Goal: Information Seeking & Learning: Learn about a topic

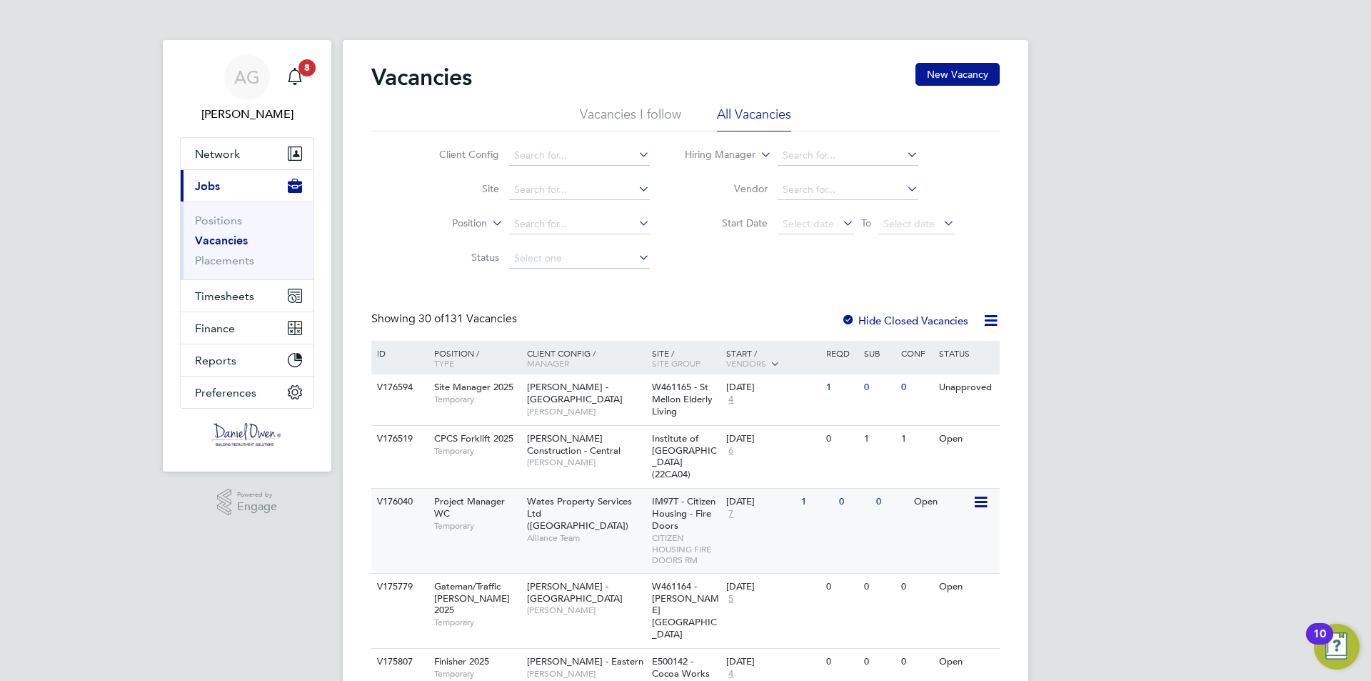
click at [503, 528] on span "Temporary" at bounding box center [477, 525] width 86 height 11
click at [545, 153] on input at bounding box center [579, 156] width 141 height 20
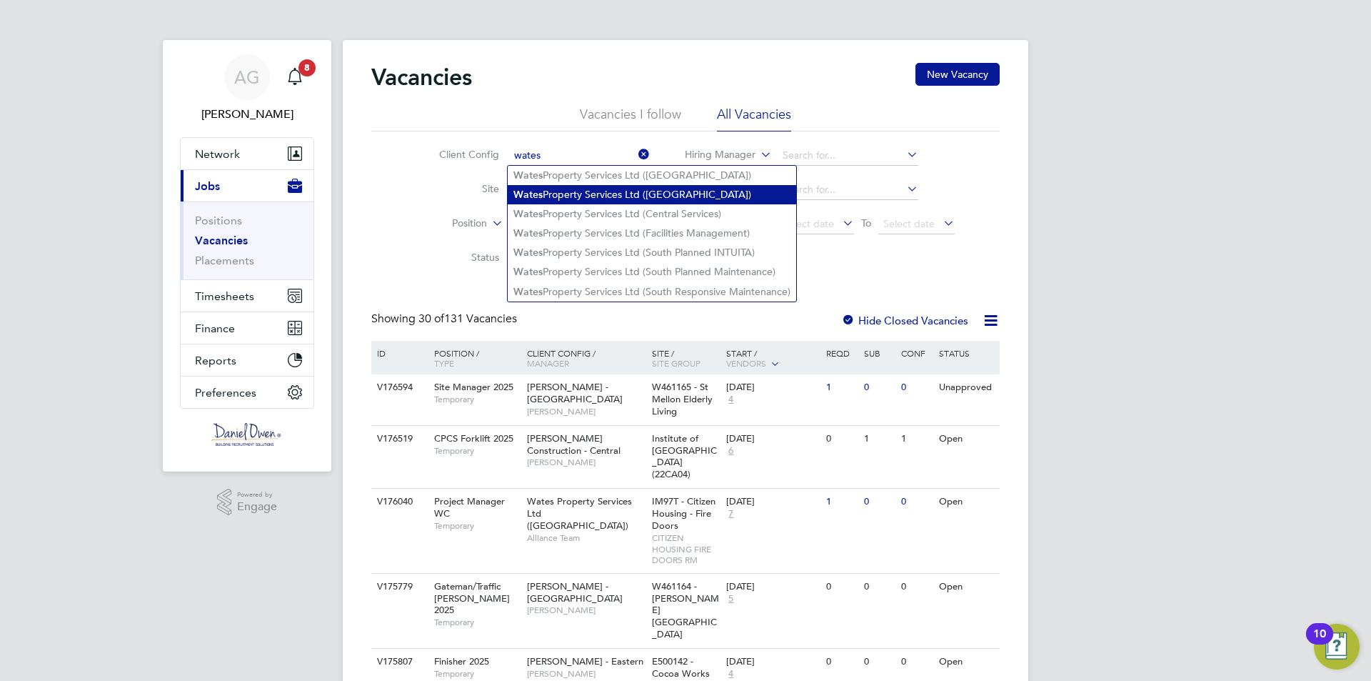
click at [561, 190] on li "Wates Property Services Ltd (Central & North)" at bounding box center [652, 194] width 288 height 19
type input "Wates Property Services Ltd (Central & North)"
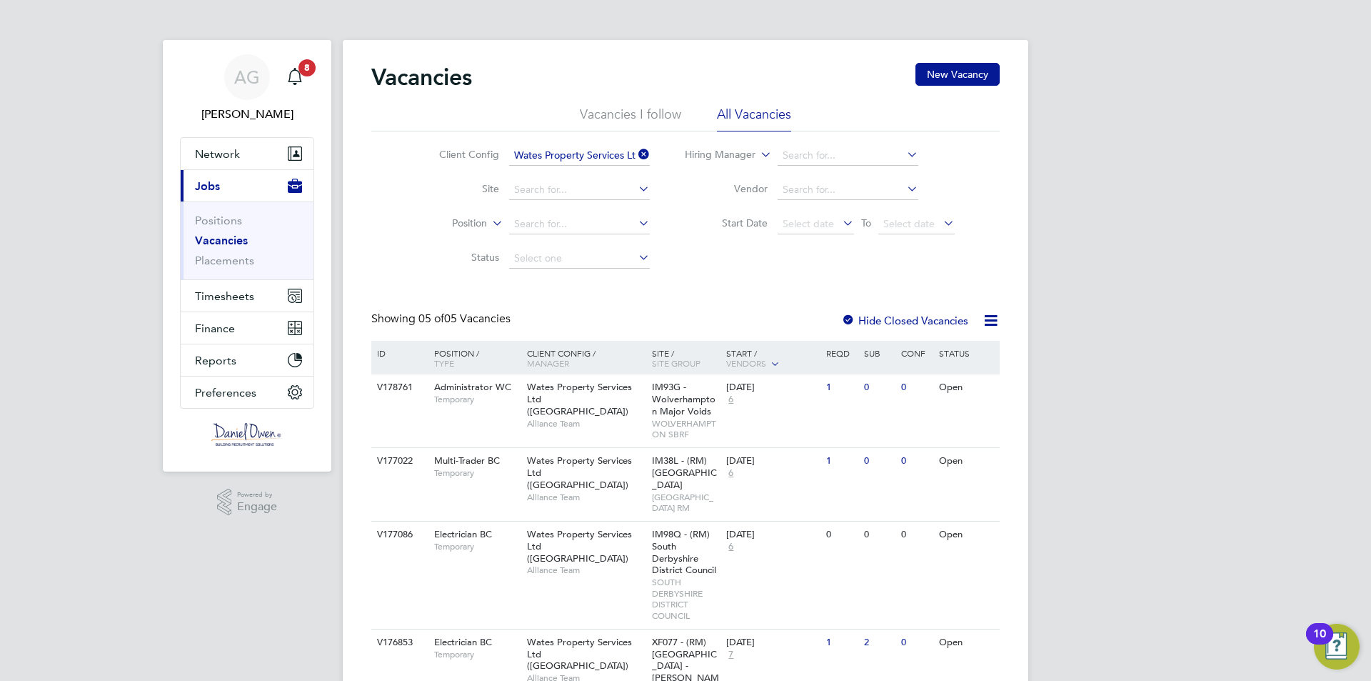
click at [636, 149] on icon at bounding box center [636, 154] width 0 height 20
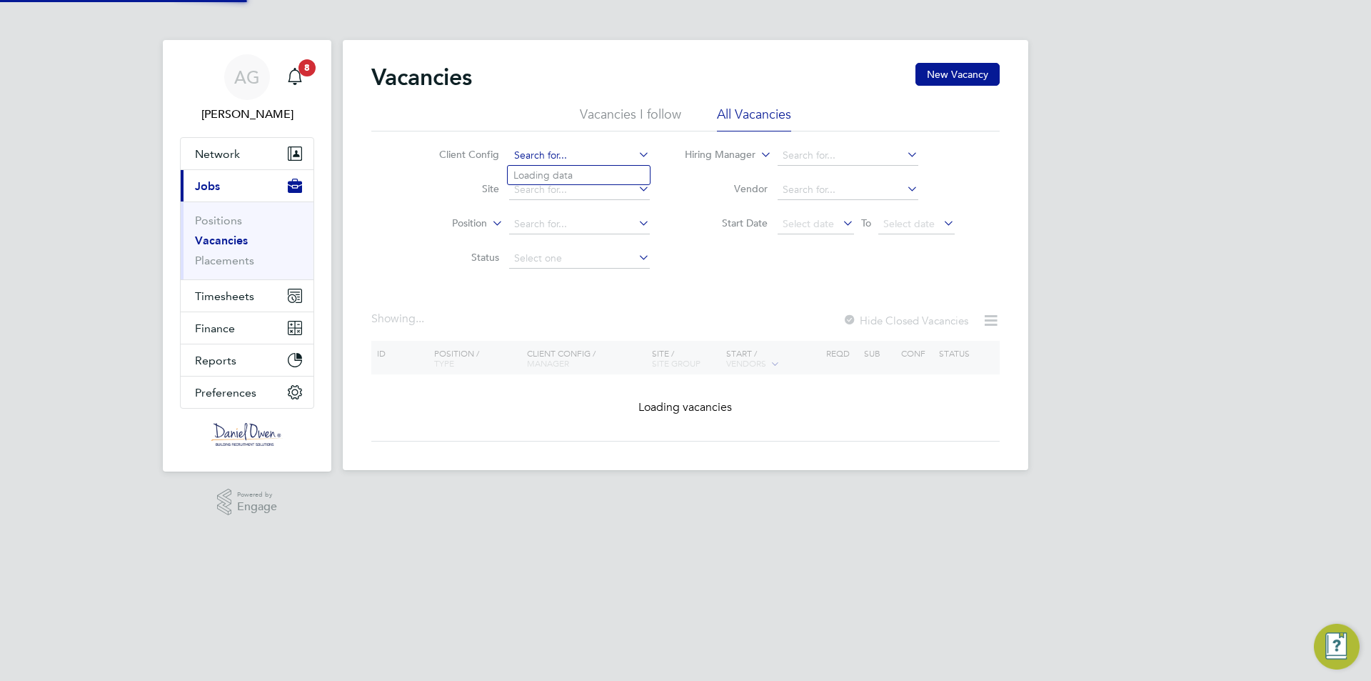
click at [594, 161] on input at bounding box center [579, 156] width 141 height 20
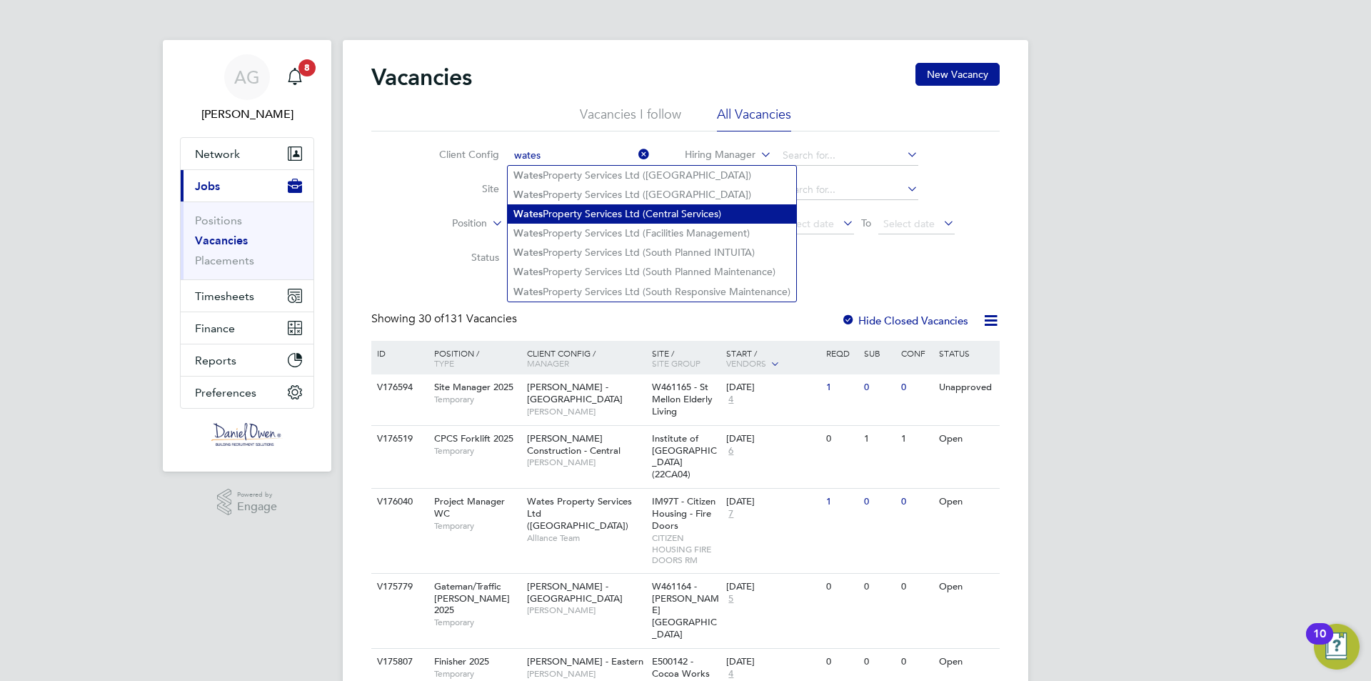
type input "wates"
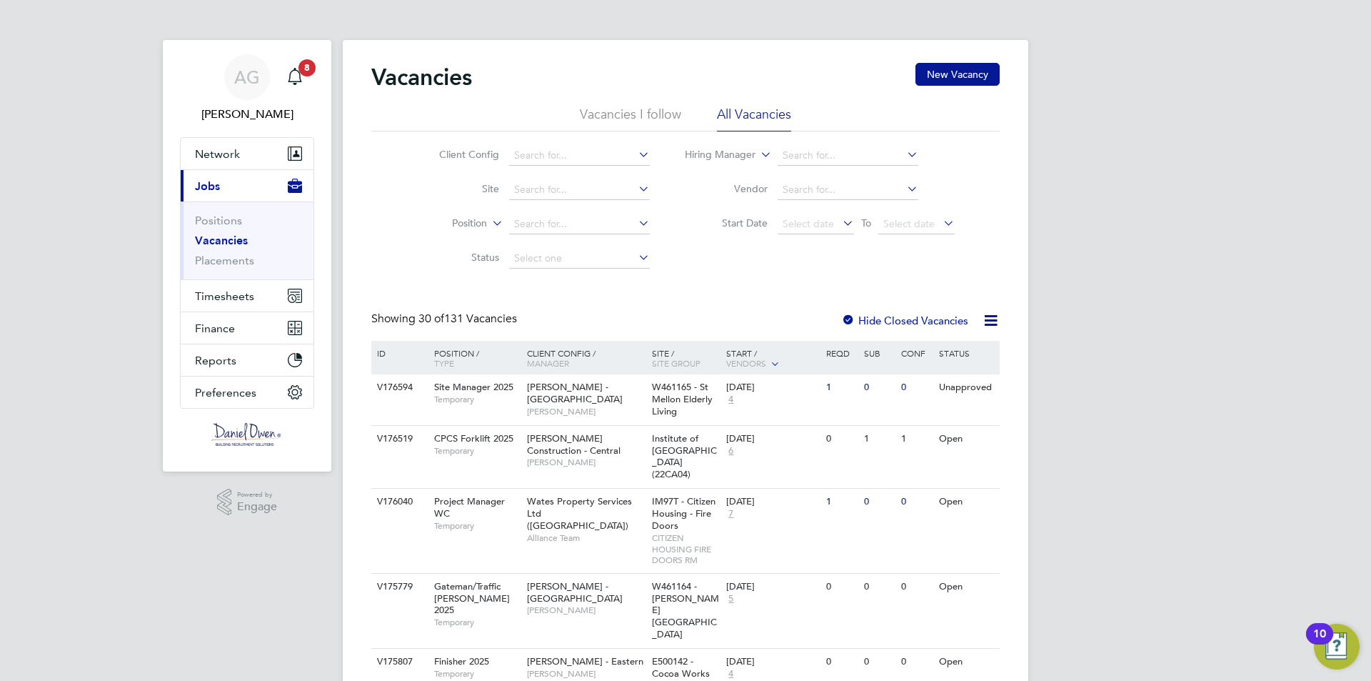
drag, startPoint x: 616, startPoint y: 209, endPoint x: 617, endPoint y: 201, distance: 7.9
click at [596, 154] on input at bounding box center [579, 156] width 141 height 20
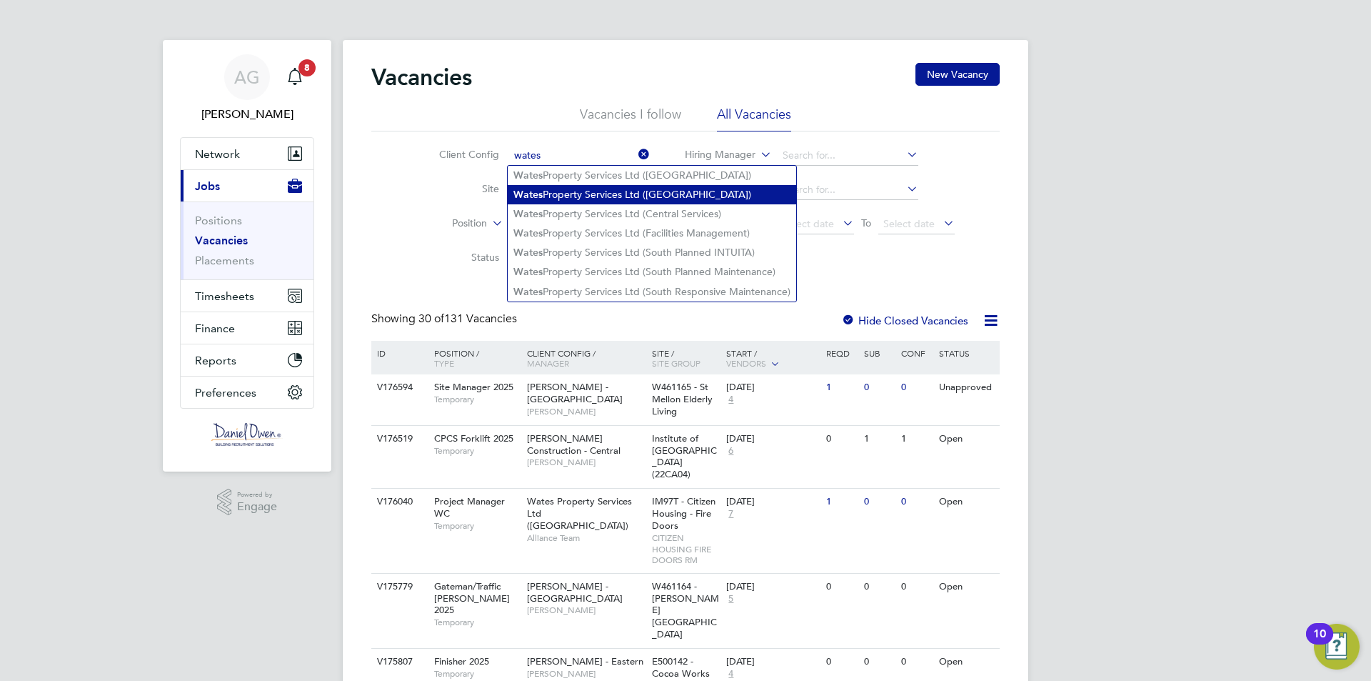
click at [582, 194] on li "Wates Property Services Ltd (Central & North)" at bounding box center [652, 194] width 288 height 19
type input "Wates Property Services Ltd (Central & North)"
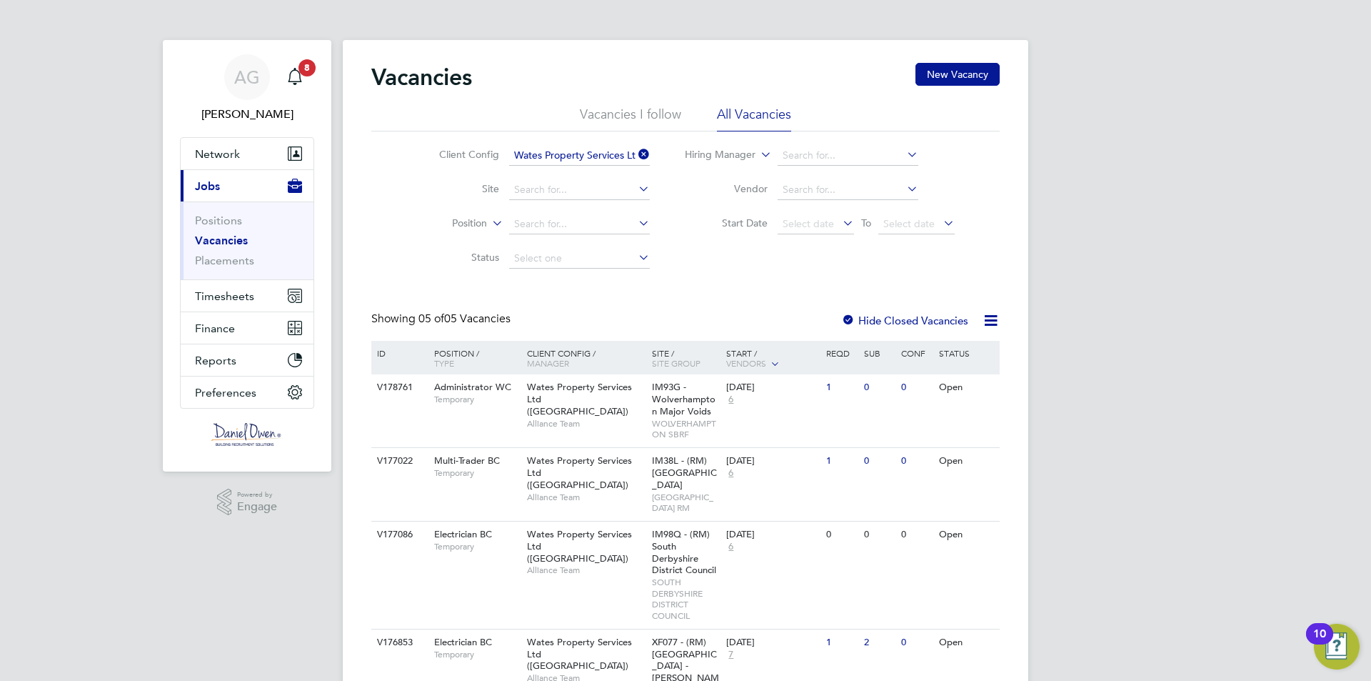
click at [596, 144] on li "Client Config Wates Property Services Ltd (Central & North)" at bounding box center [533, 156] width 269 height 34
click at [636, 154] on icon at bounding box center [636, 154] width 0 height 20
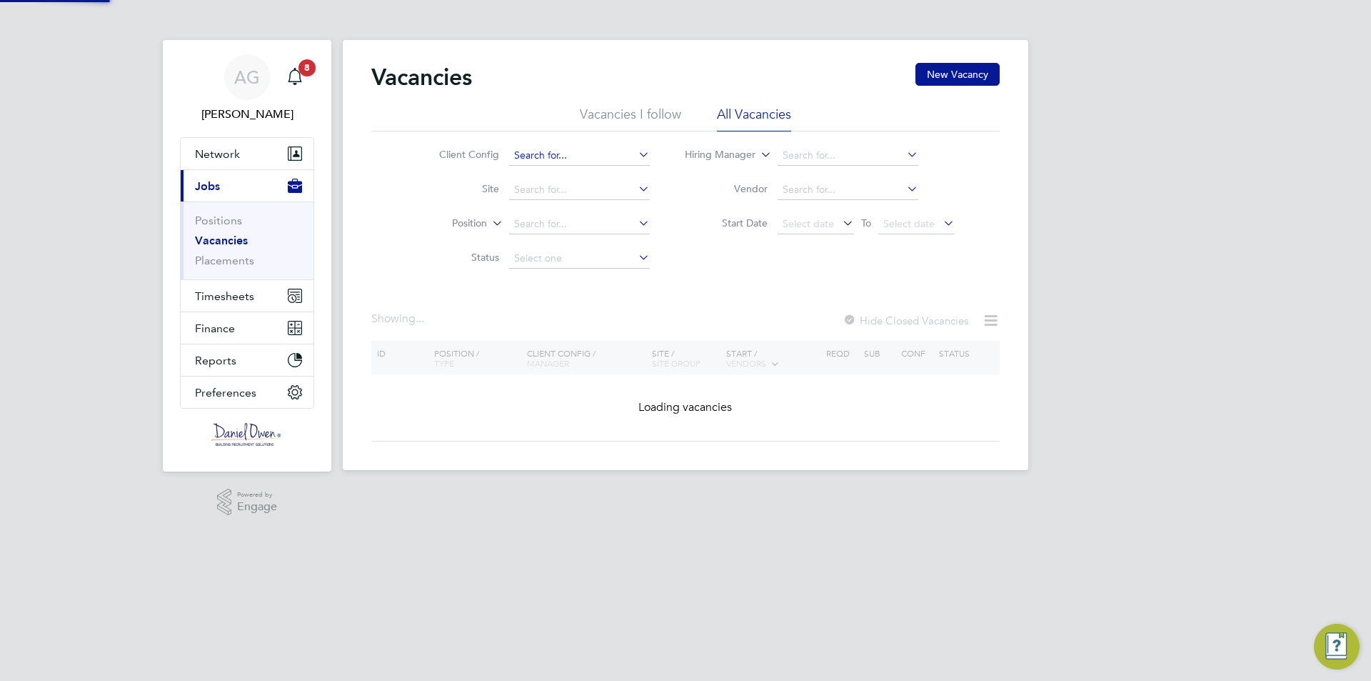
click at [604, 157] on input at bounding box center [579, 156] width 141 height 20
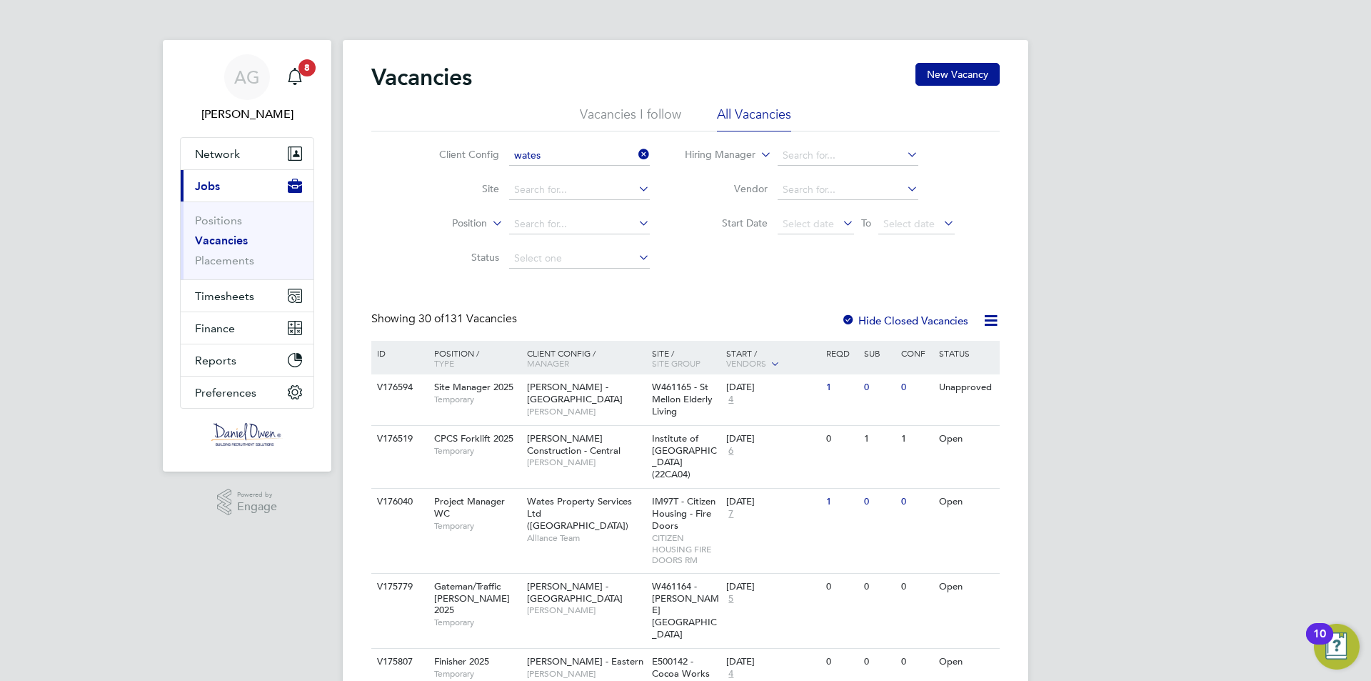
click at [611, 174] on li "Wates Property Services Ltd (Central & North INTUITA)" at bounding box center [652, 175] width 288 height 19
type input "Wates Property Services Ltd (Central & North INTUITA)"
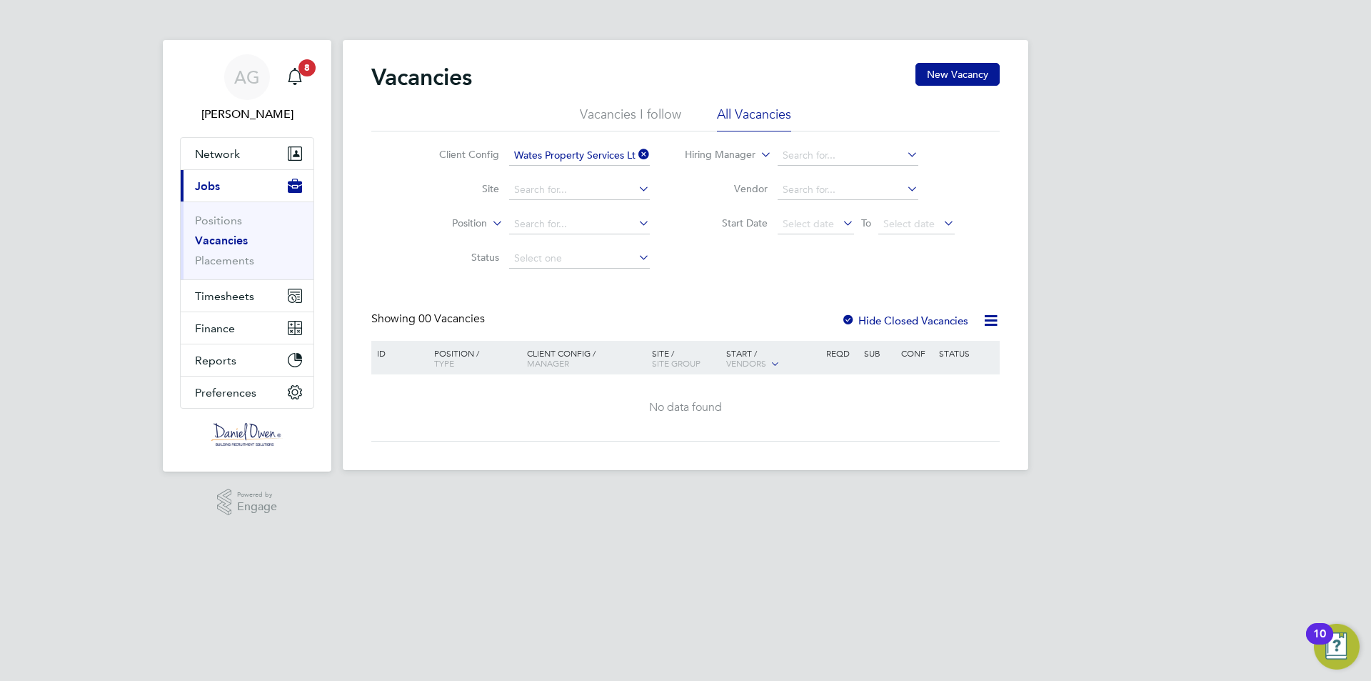
click at [636, 151] on icon at bounding box center [636, 154] width 0 height 20
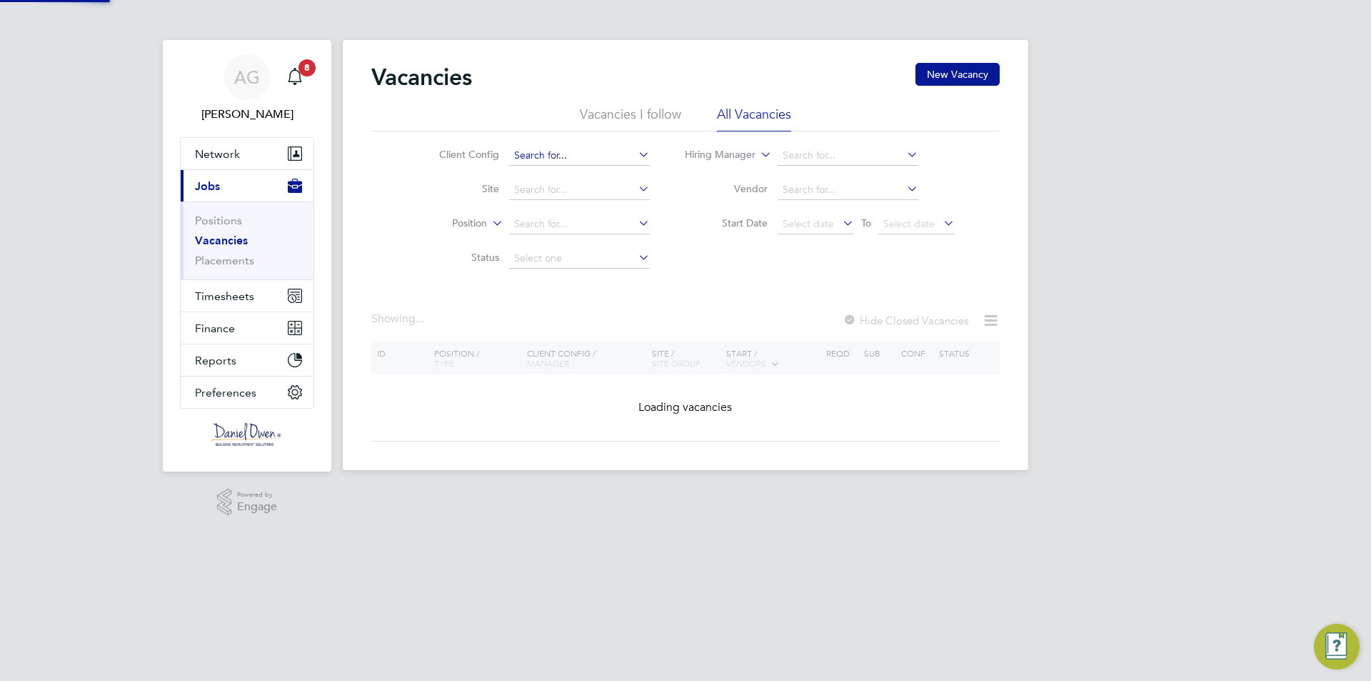
click at [608, 161] on input at bounding box center [579, 156] width 141 height 20
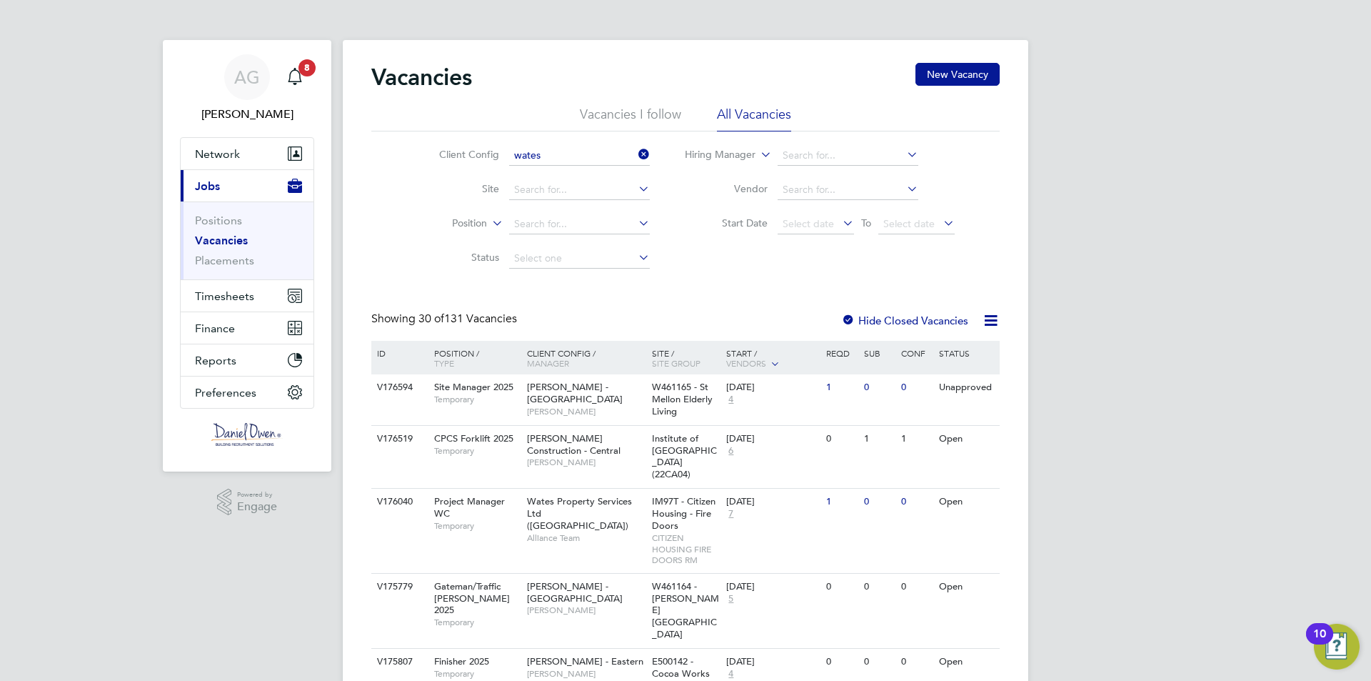
click at [630, 210] on li "Wates Property Services Ltd (Central Services)" at bounding box center [652, 213] width 288 height 19
type input "Wates Property Services Ltd (Central Services)"
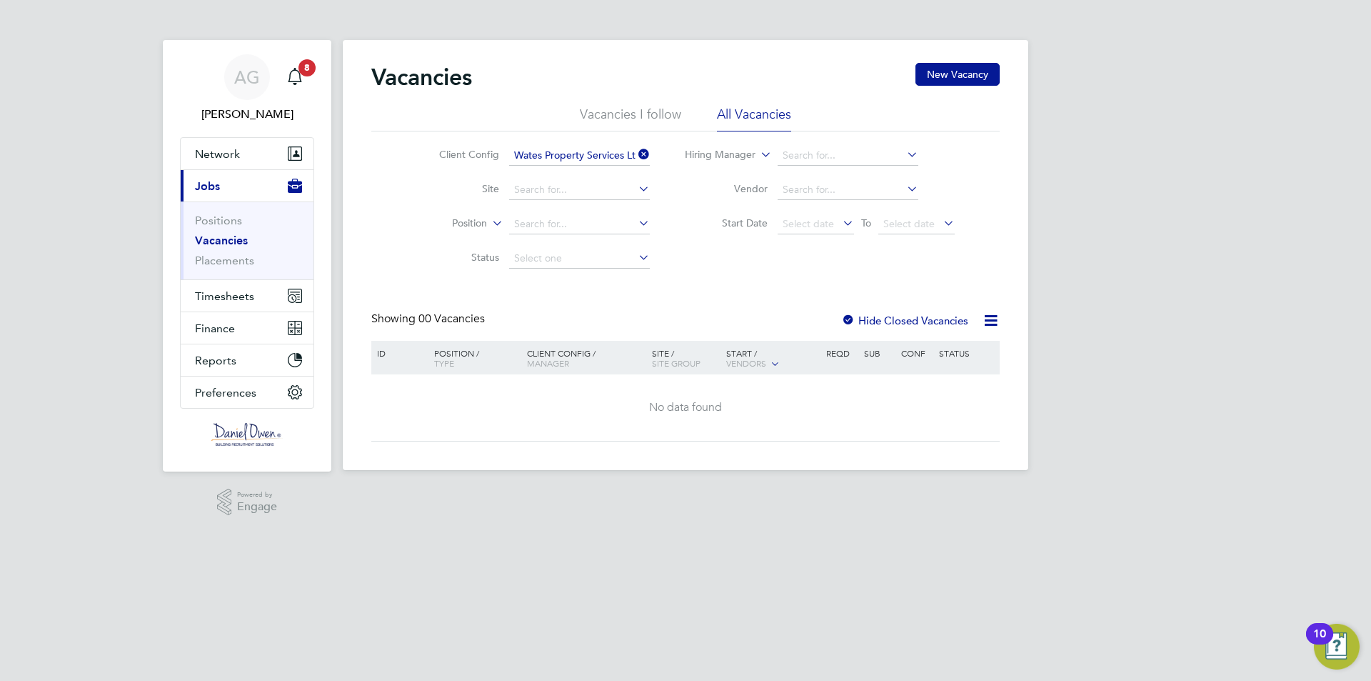
click at [636, 151] on icon at bounding box center [636, 154] width 0 height 20
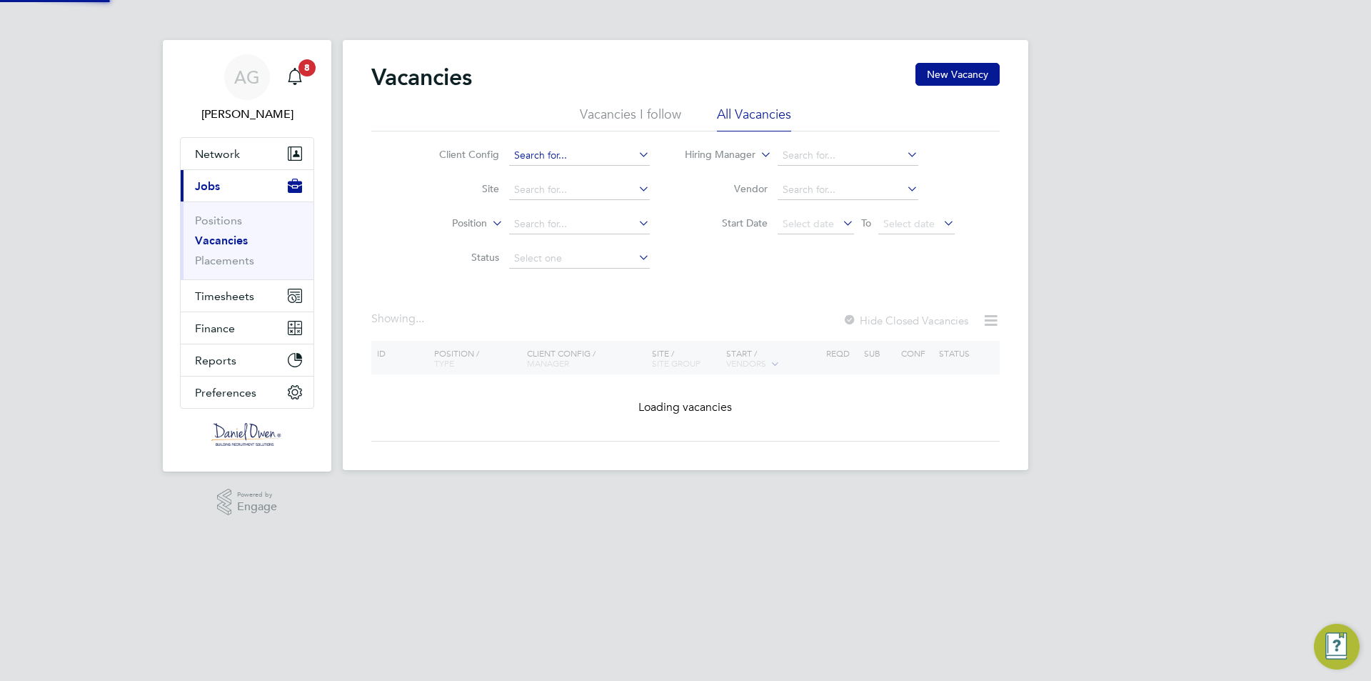
click at [614, 164] on div "Vacancies New Vacancy Vacancies I follow All Vacancies Client Config Site Posit…" at bounding box center [686, 255] width 686 height 430
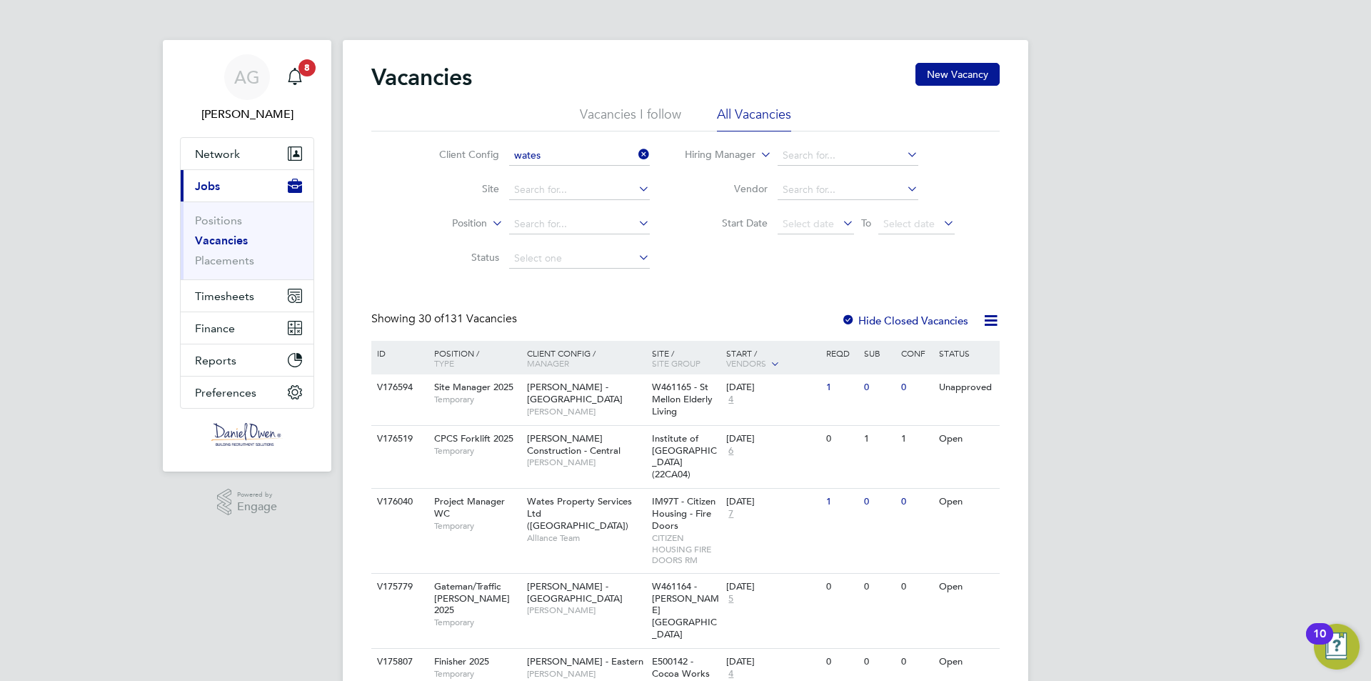
click at [620, 195] on li "Wates Property Services Ltd (Central & North)" at bounding box center [652, 194] width 288 height 19
type input "Wates Property Services Ltd (Central & North)"
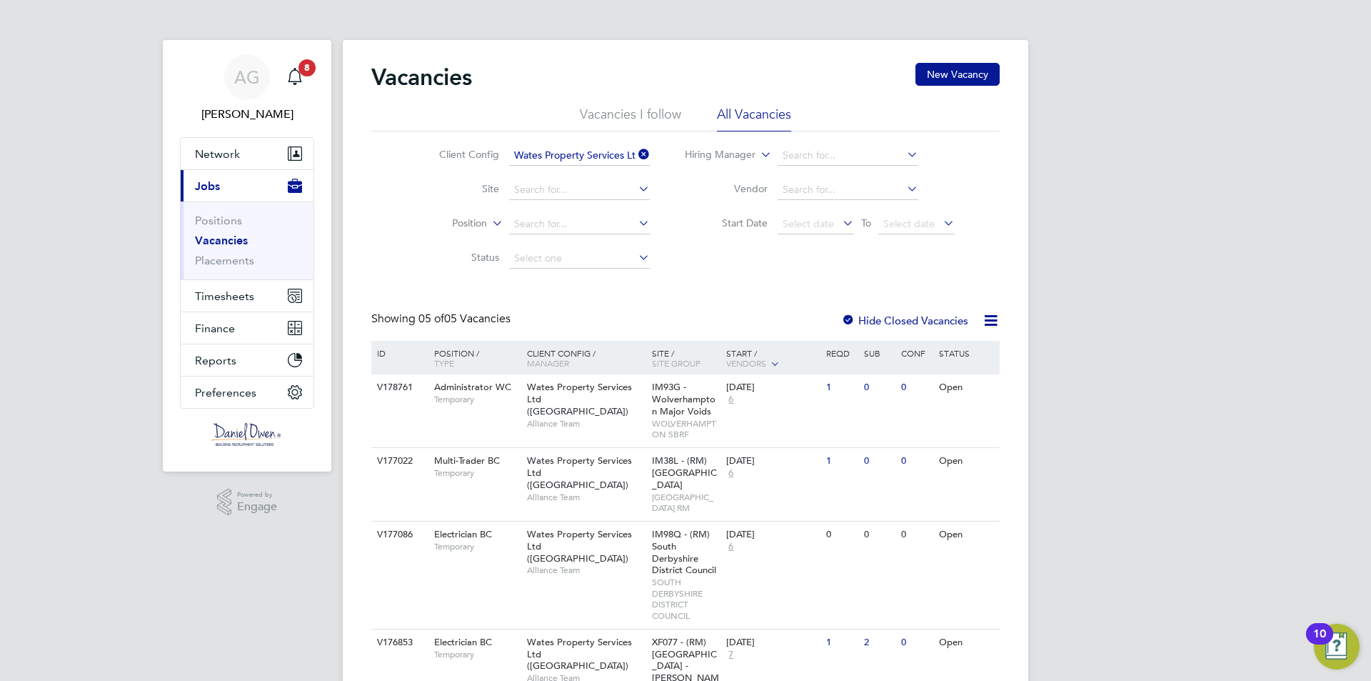
click at [864, 319] on label "Hide Closed Vacancies" at bounding box center [904, 320] width 127 height 14
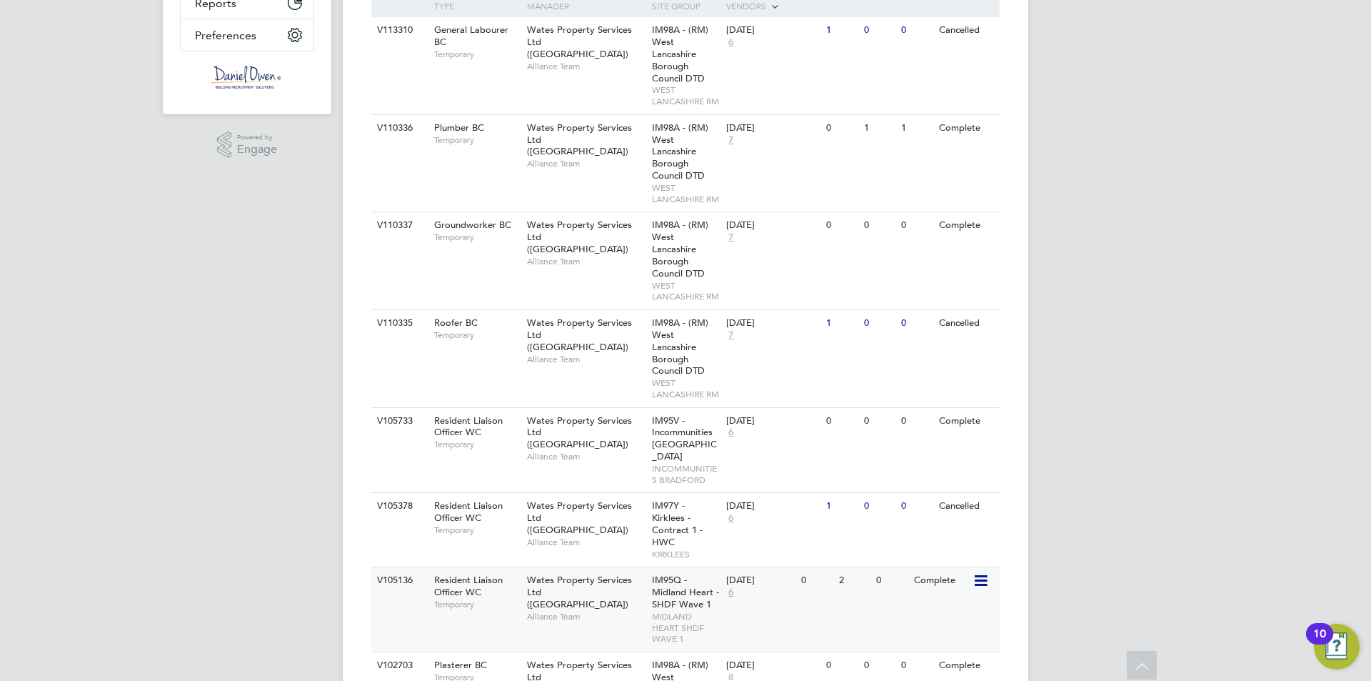
scroll to position [571, 0]
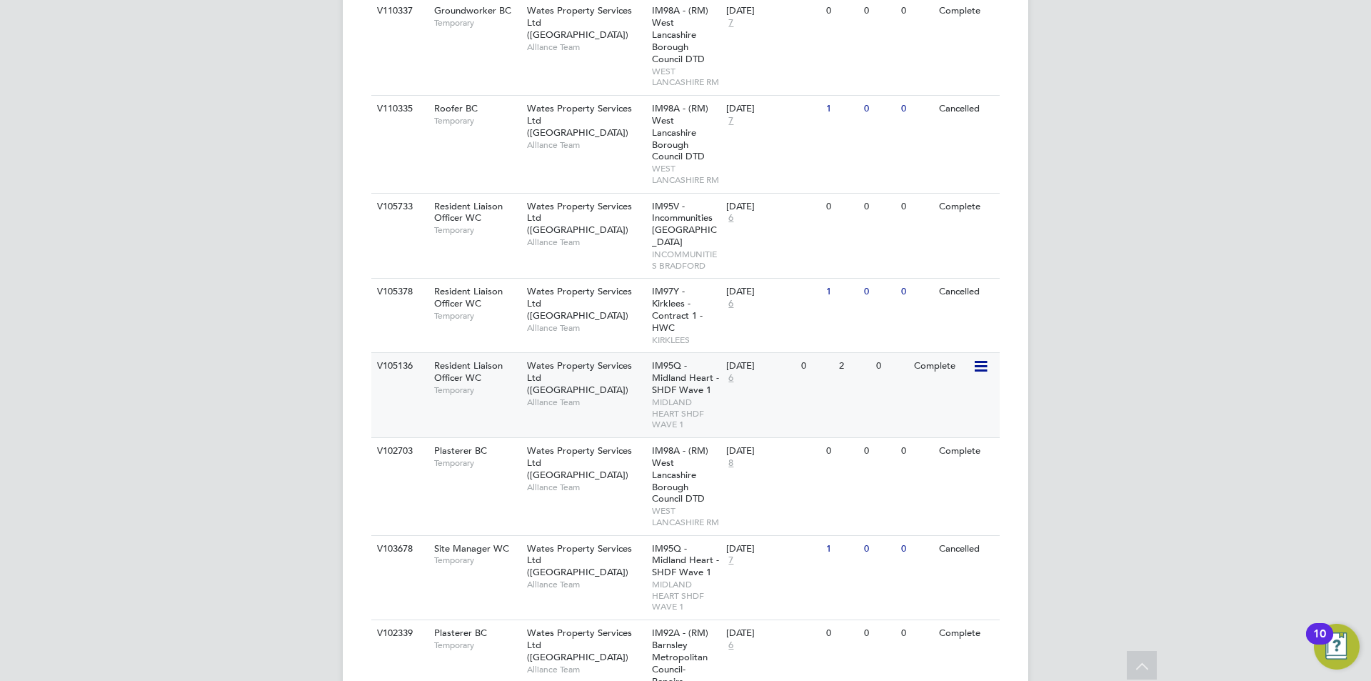
click at [788, 391] on div "02 Oct 2023 6" at bounding box center [760, 372] width 75 height 39
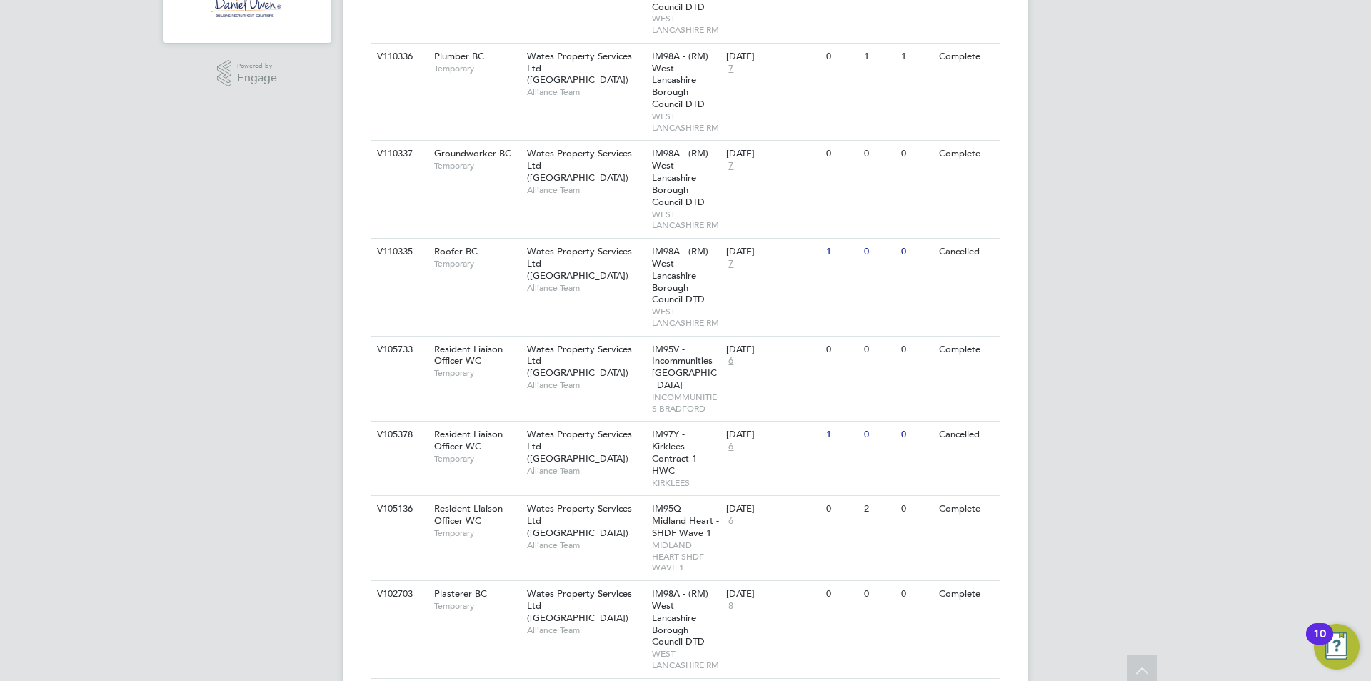
scroll to position [0, 0]
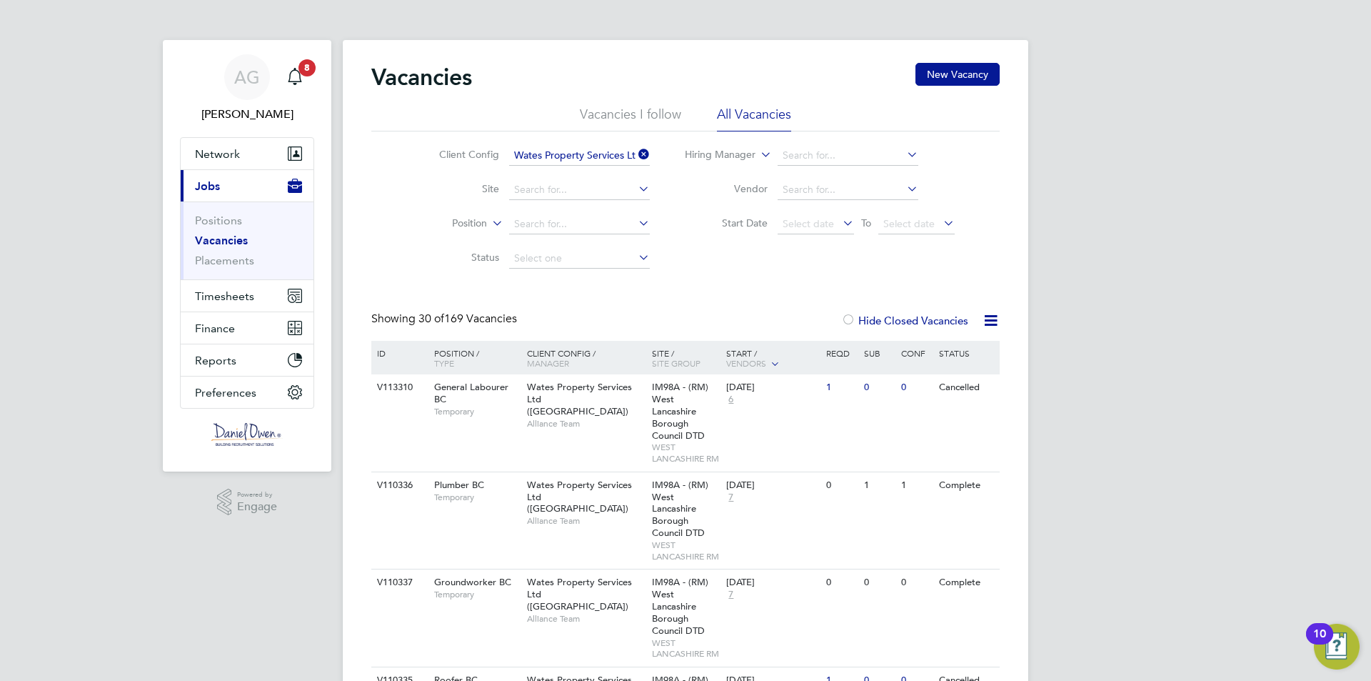
click at [543, 214] on li "Position" at bounding box center [533, 224] width 269 height 34
click at [543, 226] on input at bounding box center [579, 224] width 141 height 20
click at [581, 243] on li "Res ident Liaison Officer WC" at bounding box center [591, 243] width 167 height 19
type input "Resident Liaison Officer WC"
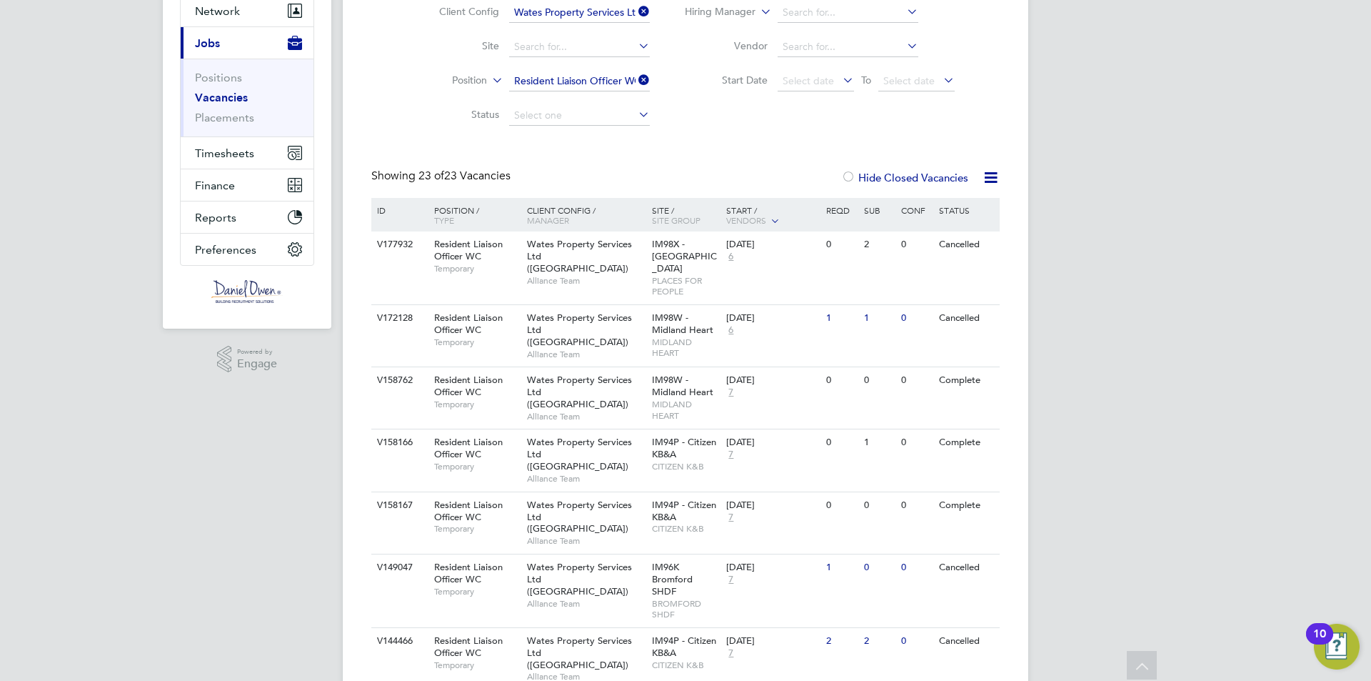
scroll to position [214, 0]
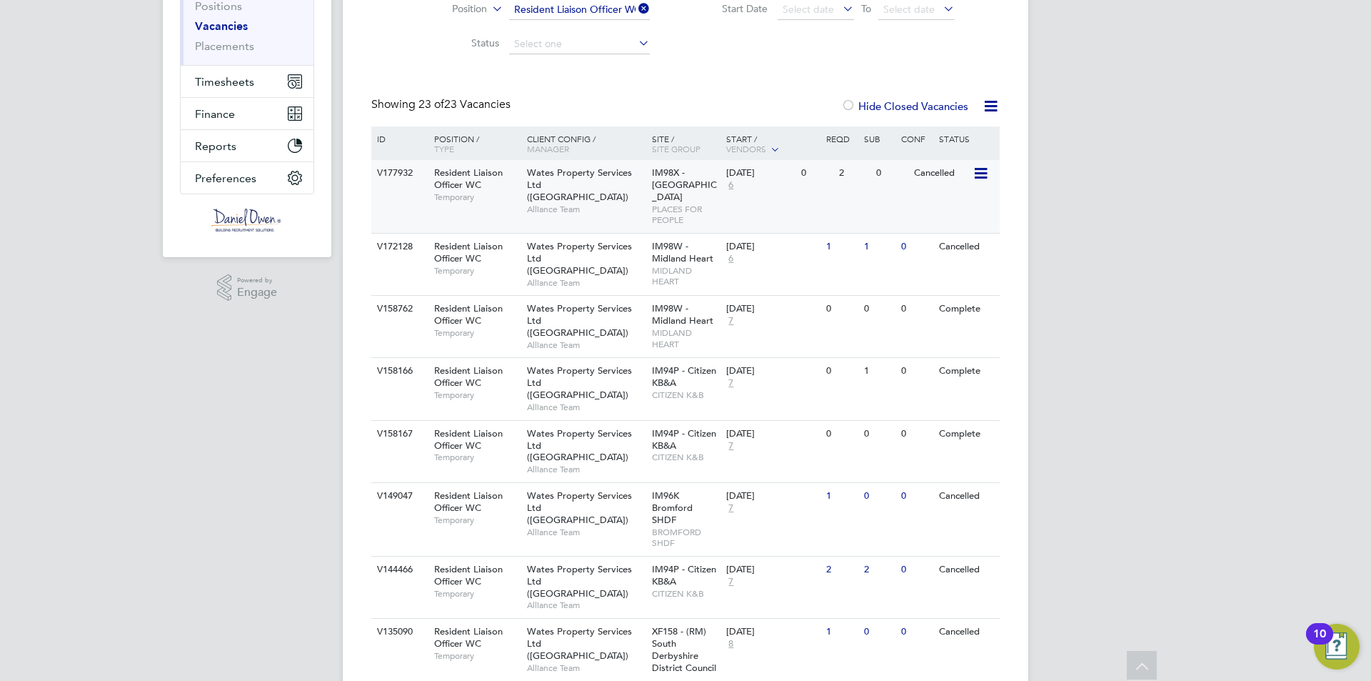
click at [769, 202] on div "V177932 Resident Liaison Officer WC Temporary Wates Property Services Ltd (Cent…" at bounding box center [685, 196] width 628 height 73
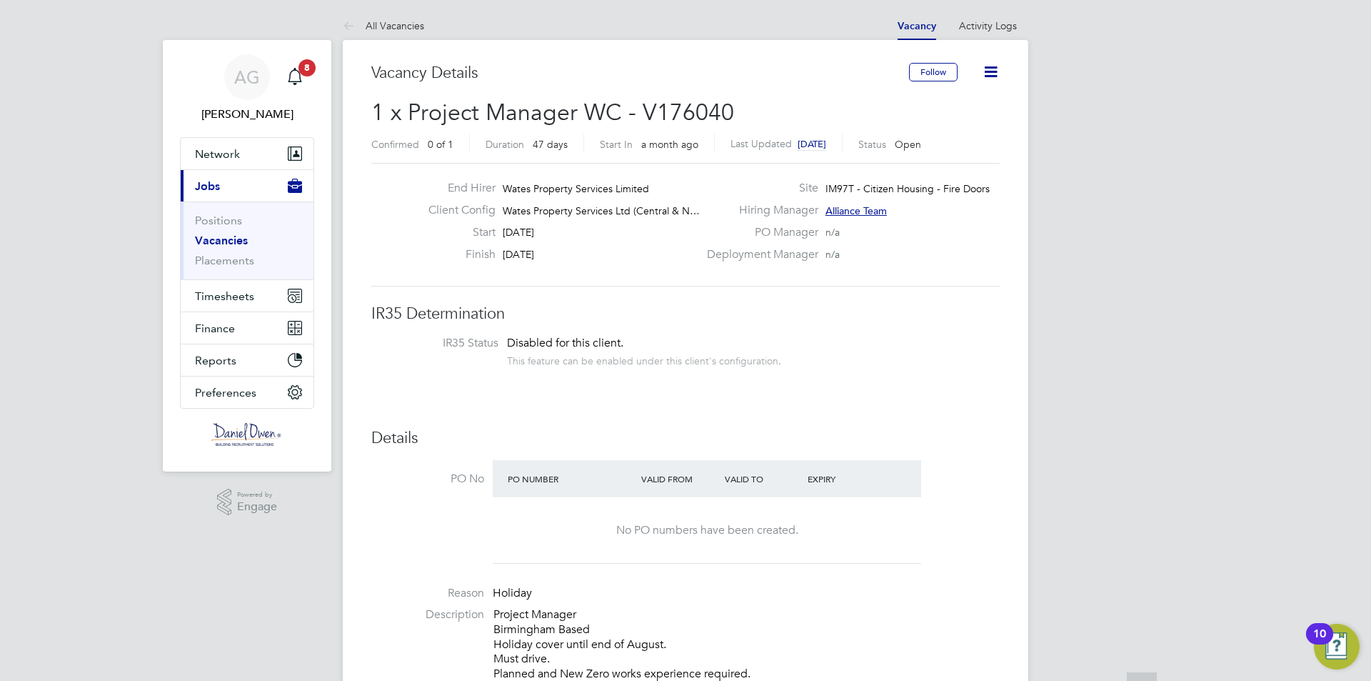
scroll to position [143, 0]
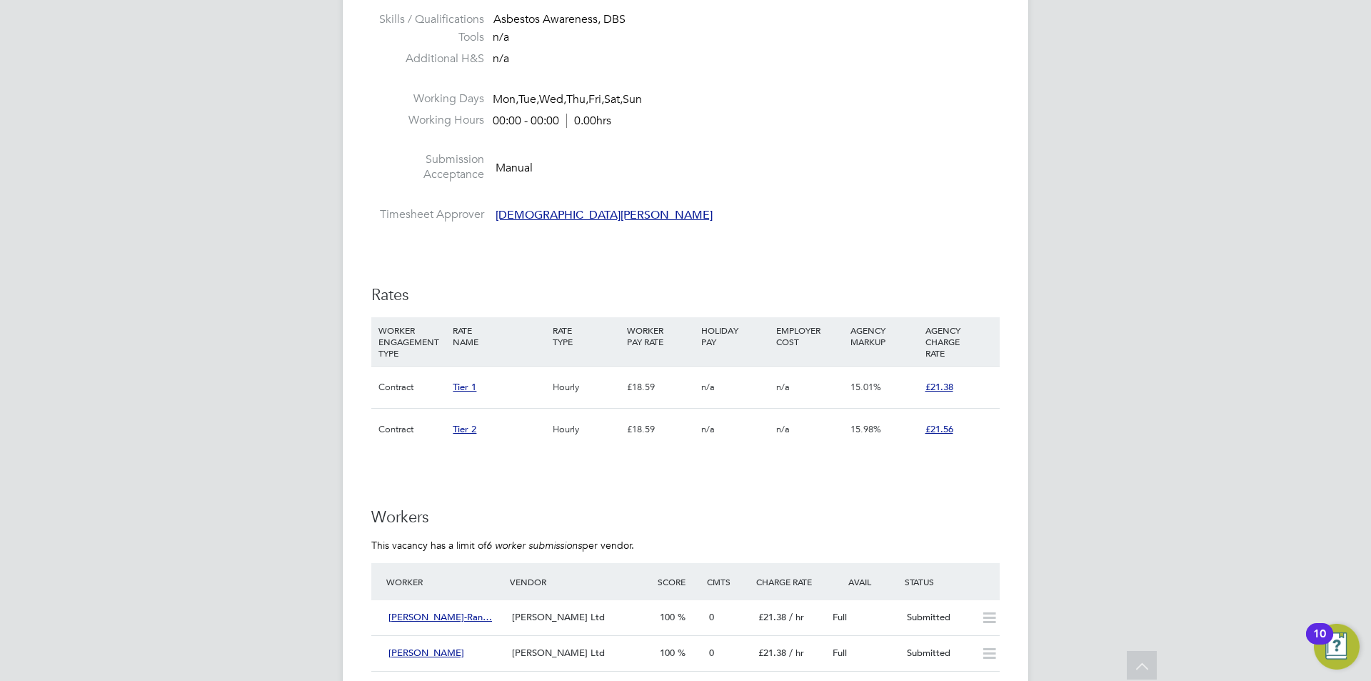
scroll to position [714, 0]
